Goal: Find contact information: Find contact information

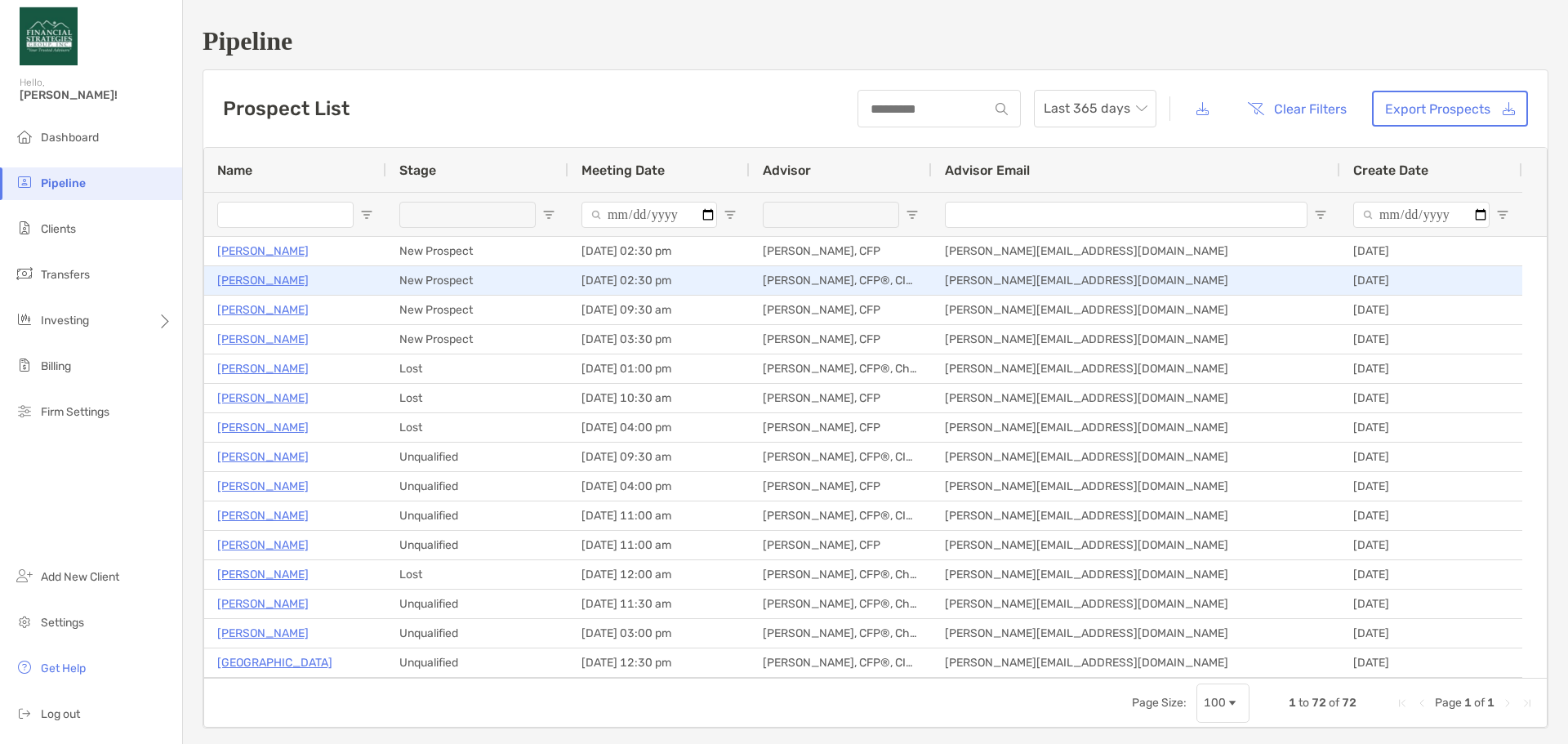
click at [230, 276] on p "[PERSON_NAME]" at bounding box center [263, 280] width 92 height 20
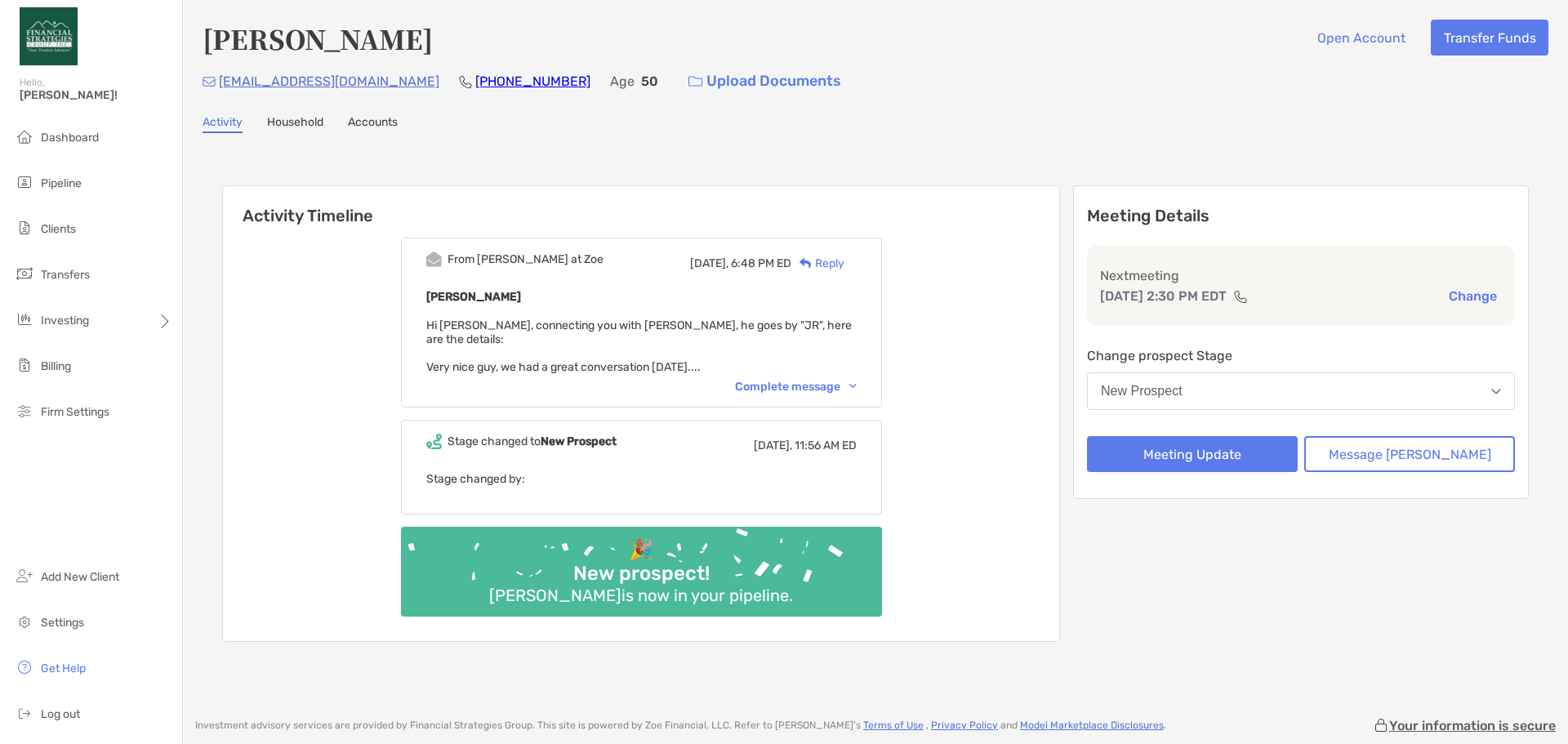
click at [778, 380] on div "Complete message" at bounding box center [796, 386] width 122 height 14
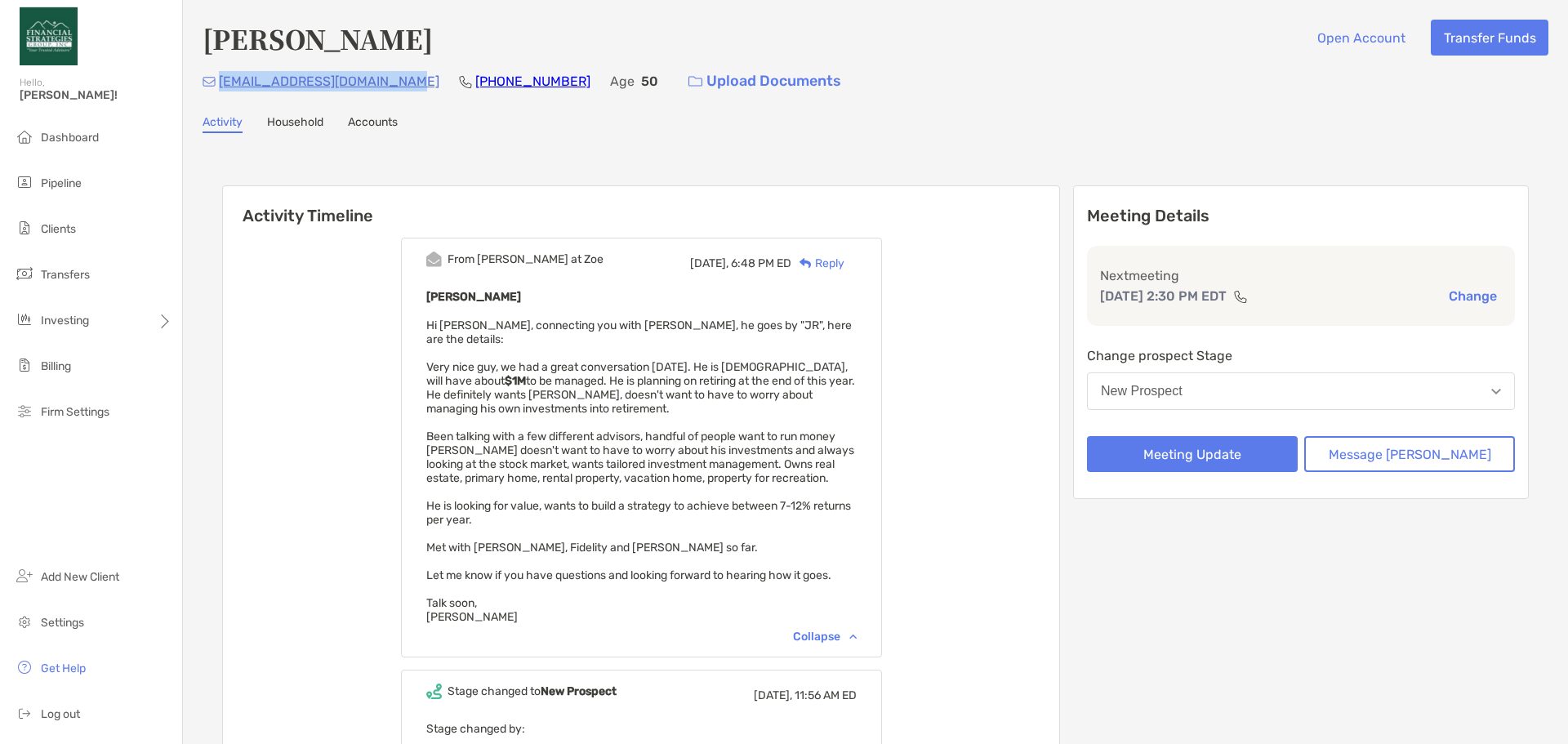
drag, startPoint x: 396, startPoint y: 78, endPoint x: 218, endPoint y: 76, distance: 178.0
click at [218, 76] on div "[EMAIL_ADDRESS][DOMAIN_NAME] [PHONE_NUMBER] Age [DEMOGRAPHIC_DATA] Upload Docum…" at bounding box center [876, 81] width 1347 height 35
copy p "[EMAIL_ADDRESS][DOMAIN_NAME]"
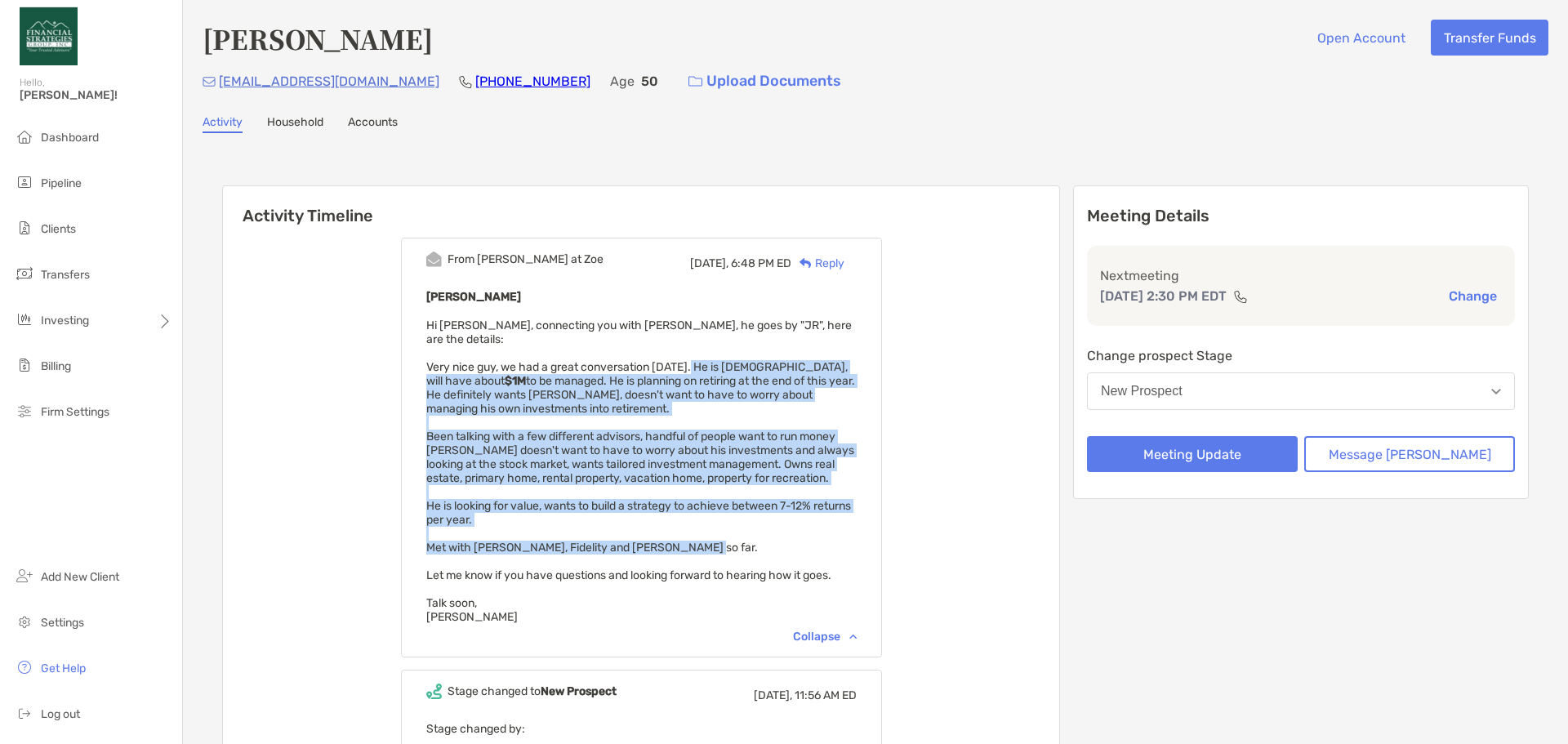
drag, startPoint x: 714, startPoint y: 351, endPoint x: 815, endPoint y: 538, distance: 212.5
click at [815, 538] on div "[PERSON_NAME] Hi [PERSON_NAME], connecting you with [PERSON_NAME], he goes by "…" at bounding box center [641, 456] width 430 height 338
copy span "He is [DEMOGRAPHIC_DATA], will have about $1M to be managed. He is planning on …"
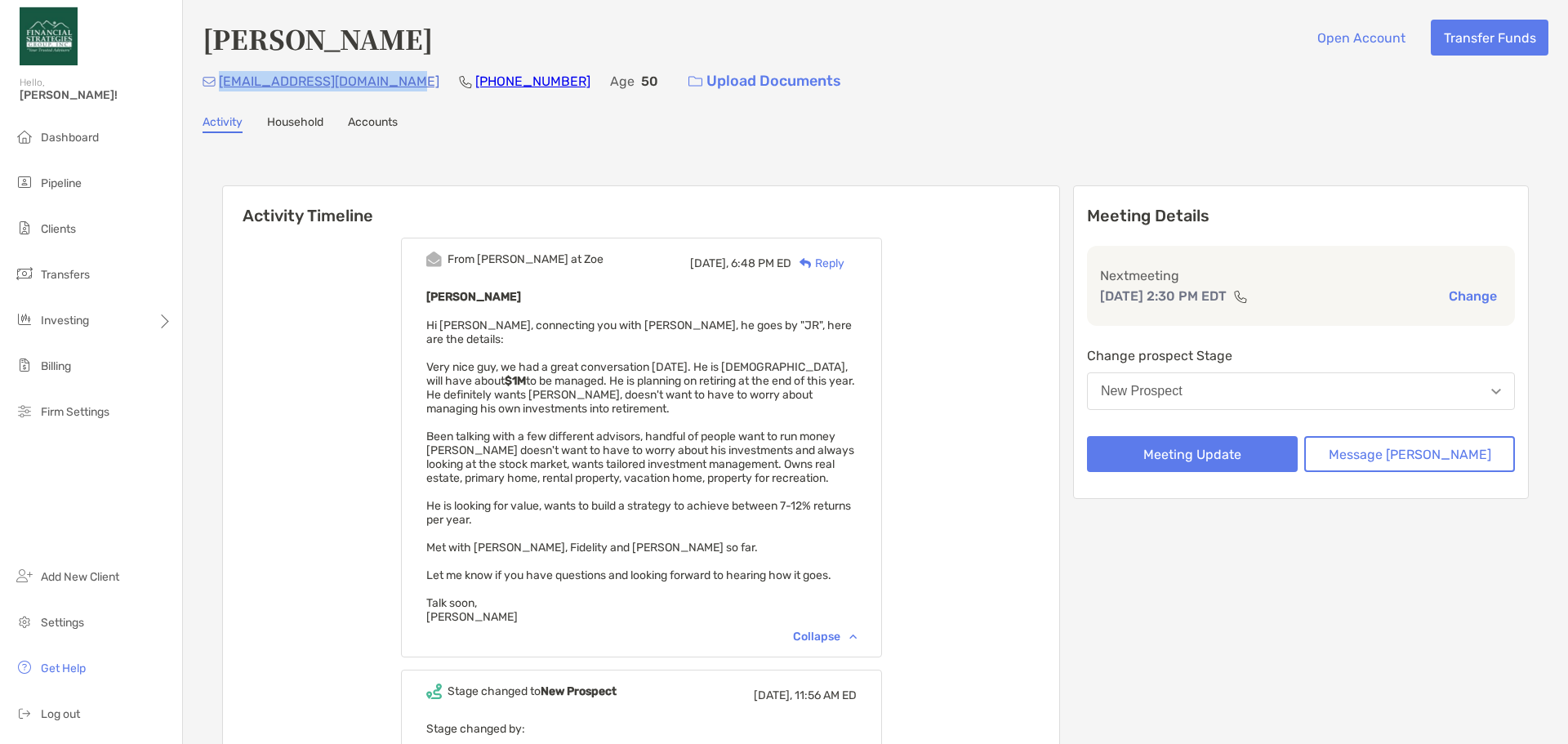
drag, startPoint x: 397, startPoint y: 76, endPoint x: 219, endPoint y: 76, distance: 178.0
click at [219, 76] on div "[EMAIL_ADDRESS][DOMAIN_NAME] [PHONE_NUMBER] Age [DEMOGRAPHIC_DATA] Upload Docum…" at bounding box center [876, 81] width 1347 height 35
copy p "[EMAIL_ADDRESS][DOMAIN_NAME]"
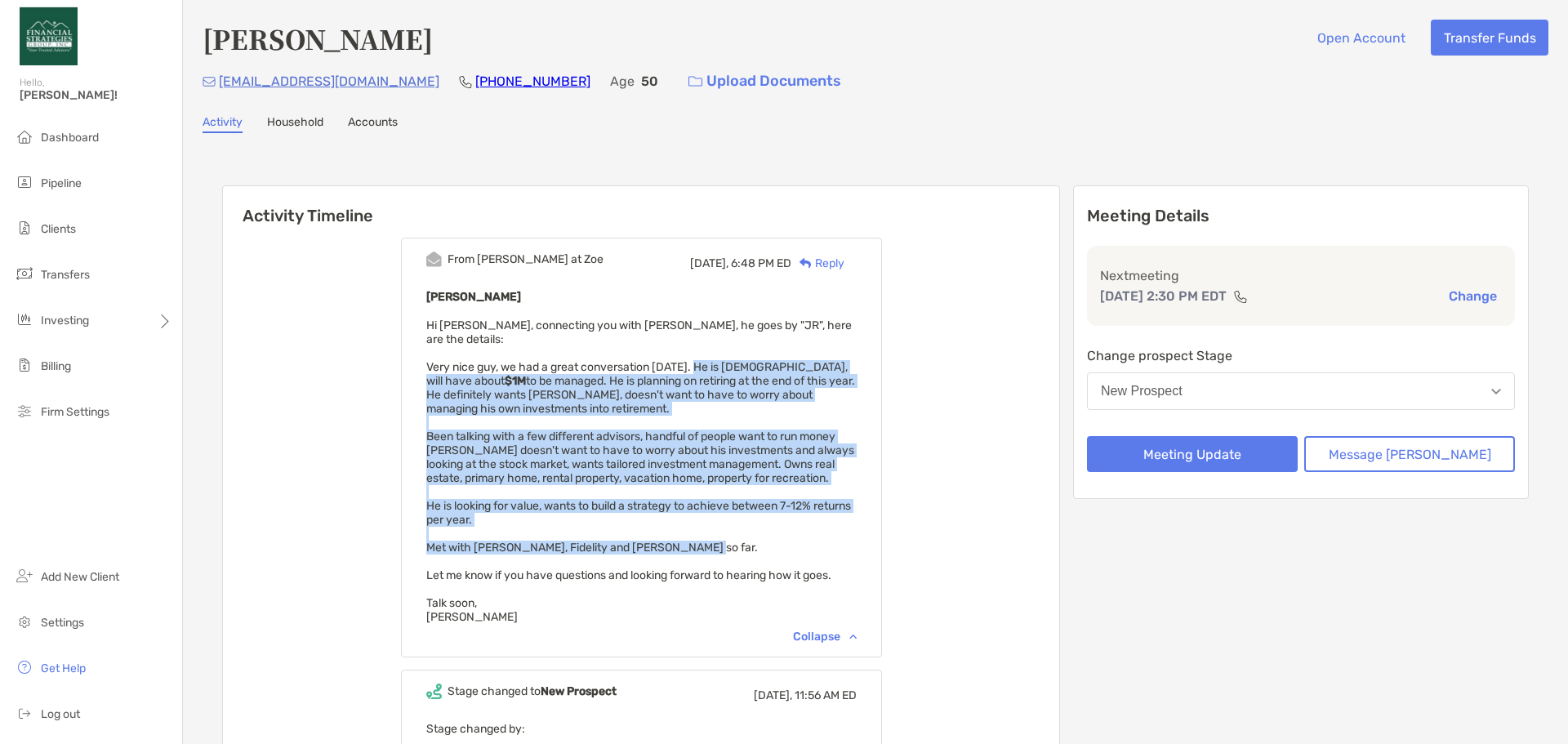
drag, startPoint x: 716, startPoint y: 355, endPoint x: 822, endPoint y: 533, distance: 207.2
click at [822, 533] on div "[PERSON_NAME] Hi [PERSON_NAME], connecting you with [PERSON_NAME], he goes by "…" at bounding box center [641, 456] width 430 height 338
copy span "He is [DEMOGRAPHIC_DATA], will have about $1M to be managed. He is planning on …"
